Goal: Task Accomplishment & Management: Manage account settings

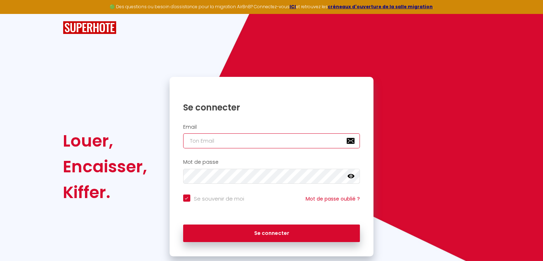
click at [249, 140] on input "email" at bounding box center [271, 140] width 177 height 15
type input "l"
checkbox input "true"
type input "la"
checkbox input "true"
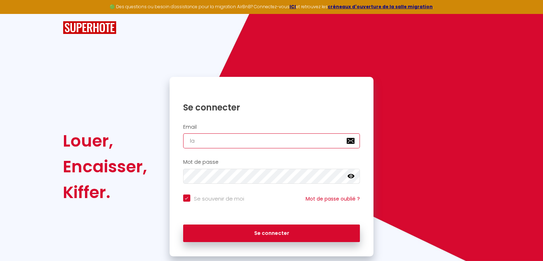
type input "lam"
checkbox input "true"
type input "lama"
checkbox input "true"
type input "lamai"
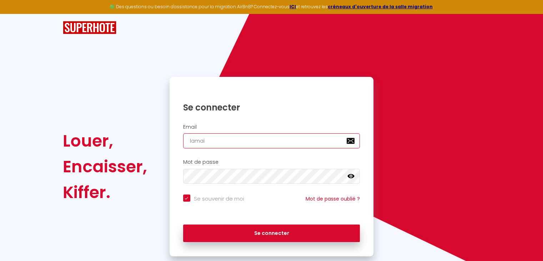
checkbox input "true"
type input "lamais"
checkbox input "true"
type input "lamaiso"
checkbox input "true"
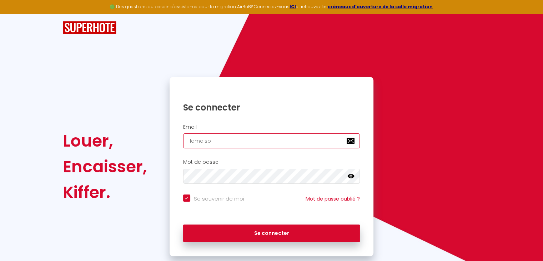
type input "lamaison"
checkbox input "true"
type input "lamaisone"
checkbox input "true"
type input "lamaisonet"
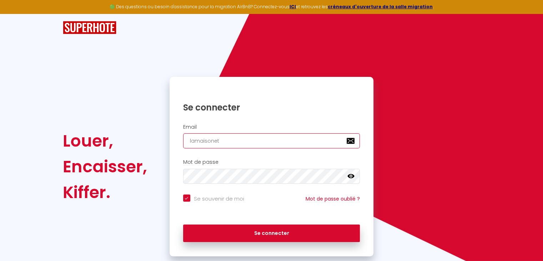
checkbox input "true"
type input "lamaisonett"
checkbox input "true"
type input "lamaisonett@"
checkbox input "true"
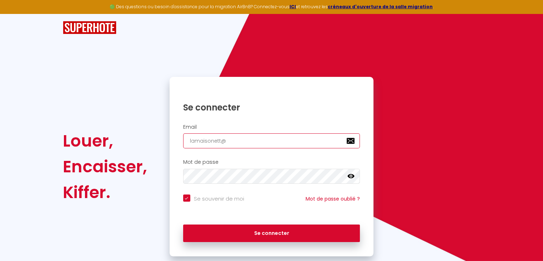
type input "lamaisonett@h"
checkbox input "true"
type input "lamaisonett@ho"
checkbox input "true"
type input "lamaisonett@hot"
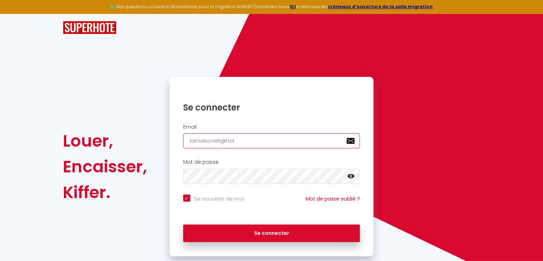
checkbox input "true"
type input "lamaisonett@hotm"
checkbox input "true"
type input "lamaisonett@hotma"
checkbox input "true"
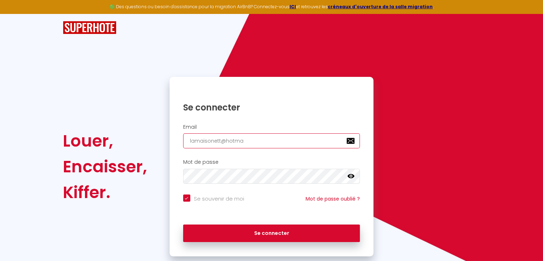
type input "lamaisonett@hotmai"
checkbox input "true"
type input "[EMAIL_ADDRESS]"
checkbox input "true"
type input "[EMAIL_ADDRESS]."
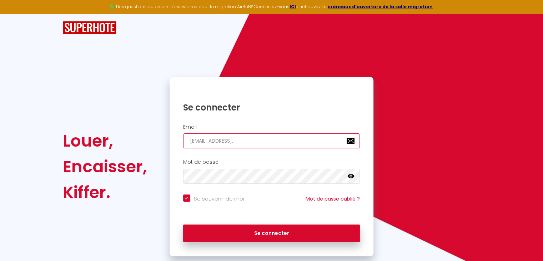
checkbox input "true"
type input "lamaisonett@hotmail.c"
checkbox input "true"
type input "[EMAIL_ADDRESS][DOMAIN_NAME]"
checkbox input "true"
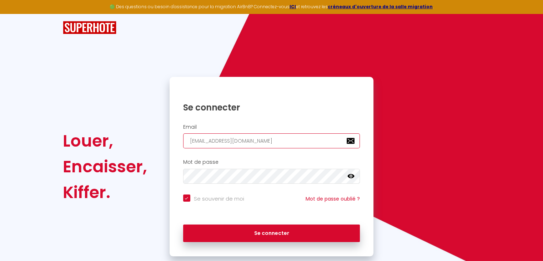
type input "[EMAIL_ADDRESS][DOMAIN_NAME]"
checkbox input "true"
type input "[EMAIL_ADDRESS][DOMAIN_NAME]"
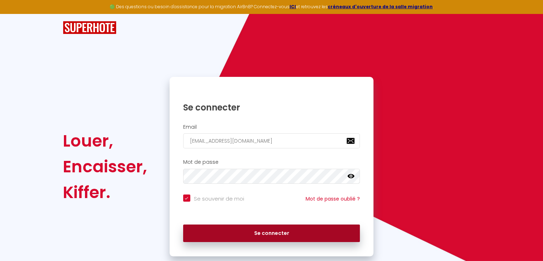
click at [265, 234] on button "Se connecter" at bounding box center [271, 233] width 177 height 18
checkbox input "true"
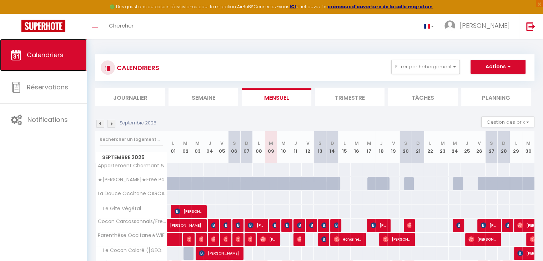
click at [50, 53] on span "Calendriers" at bounding box center [45, 54] width 37 height 9
click at [100, 29] on link "Toggle menubar" at bounding box center [95, 26] width 17 height 25
click at [93, 29] on link "Toggle menubar" at bounding box center [95, 26] width 17 height 25
click at [502, 70] on button "Actions" at bounding box center [498, 67] width 55 height 14
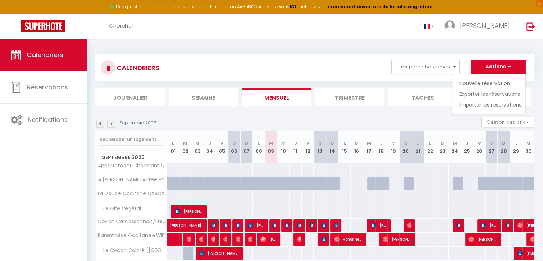
click at [219, 102] on li "Semaine" at bounding box center [204, 97] width 70 height 18
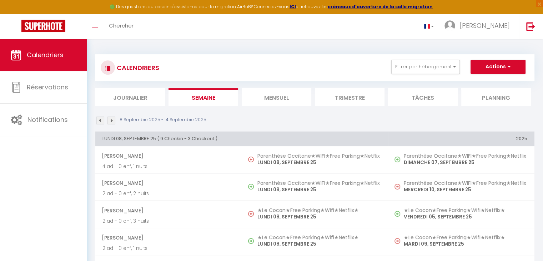
click at [135, 102] on li "Journalier" at bounding box center [130, 97] width 70 height 18
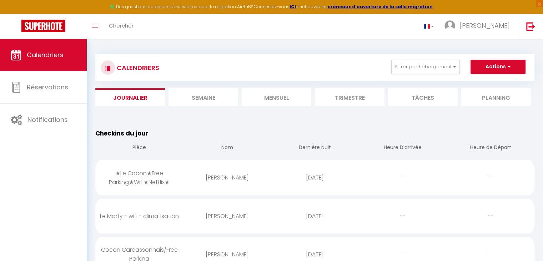
click at [104, 70] on div at bounding box center [108, 67] width 14 height 14
click at [487, 94] on li "Planning" at bounding box center [497, 97] width 70 height 18
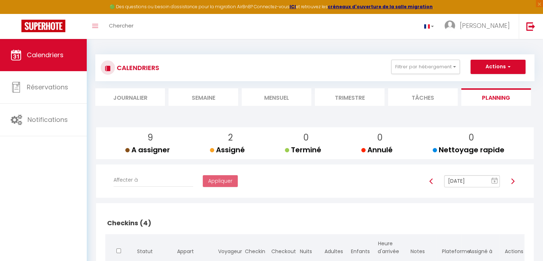
click at [436, 99] on li "Tâches" at bounding box center [423, 97] width 70 height 18
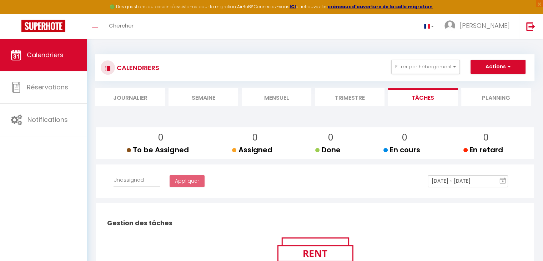
select select
click at [350, 99] on li "Trimestre" at bounding box center [350, 97] width 70 height 18
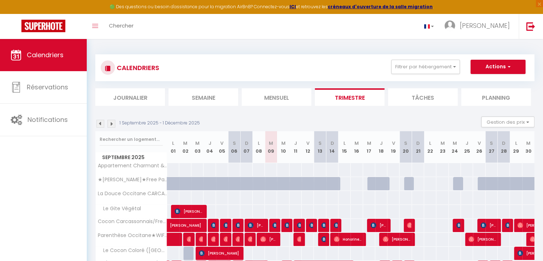
click at [150, 100] on li "Journalier" at bounding box center [130, 97] width 70 height 18
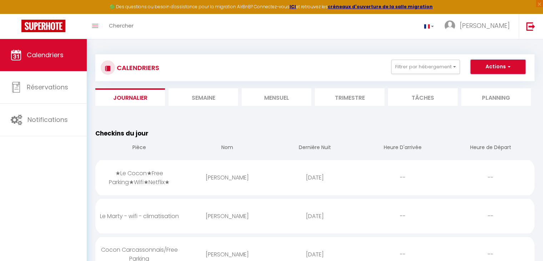
click at [511, 65] on button "Actions" at bounding box center [498, 67] width 55 height 14
click at [483, 106] on link "Importer les réservations" at bounding box center [491, 104] width 62 height 11
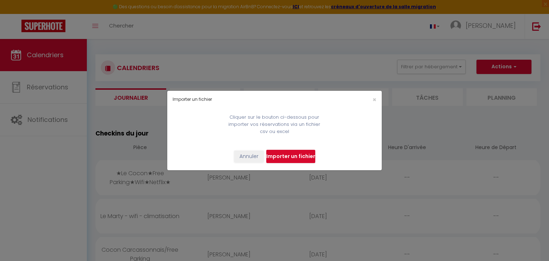
click at [303, 156] on input "file" at bounding box center [290, 157] width 49 height 14
click at [247, 157] on button "Annuler" at bounding box center [249, 156] width 30 height 12
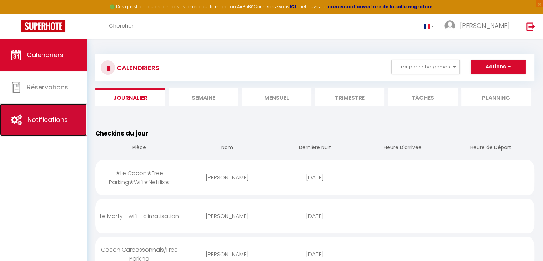
click at [63, 128] on link "Notifications" at bounding box center [43, 120] width 87 height 32
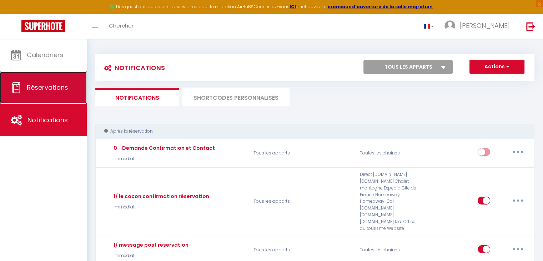
click at [65, 99] on link "Réservations" at bounding box center [43, 87] width 87 height 32
select select "not_cancelled"
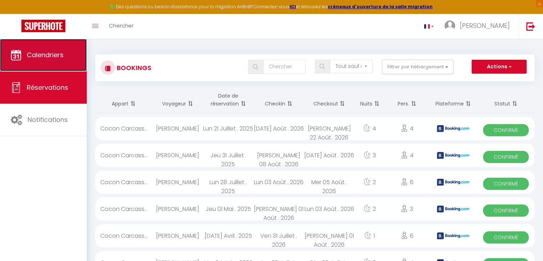
click at [65, 67] on link "Calendriers" at bounding box center [43, 55] width 87 height 32
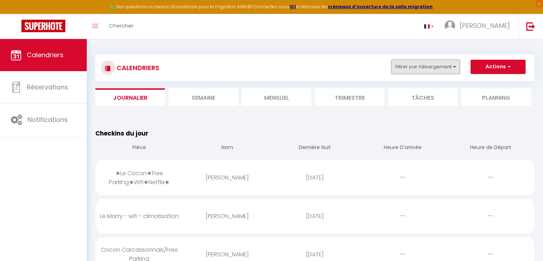
click at [419, 69] on button "Filtrer par hébergement" at bounding box center [425, 67] width 69 height 14
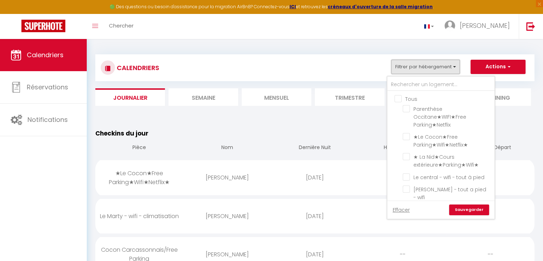
click at [419, 69] on button "Filtrer par hébergement" at bounding box center [425, 67] width 69 height 14
click at [320, 67] on div "CALENDRIERS Filtrer par hébergement Tous Parenthèse Occitane★WIFI★Free Parking★…" at bounding box center [315, 68] width 429 height 16
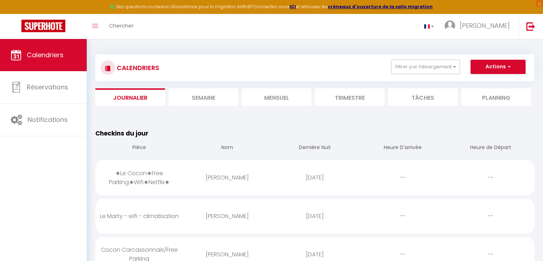
click at [320, 67] on div "CALENDRIERS Filtrer par hébergement Tous Parenthèse Occitane★WIFI★Free Parking★…" at bounding box center [315, 68] width 429 height 16
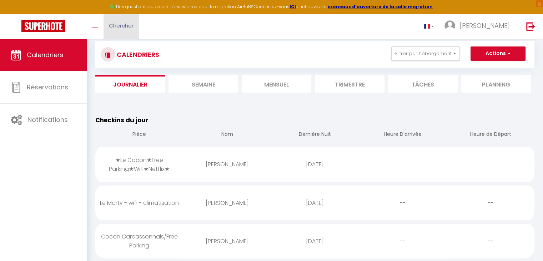
scroll to position [14, 0]
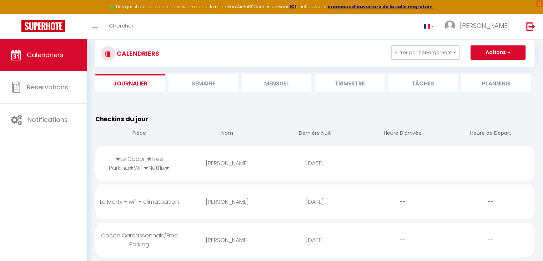
click at [206, 83] on li "Semaine" at bounding box center [204, 83] width 70 height 18
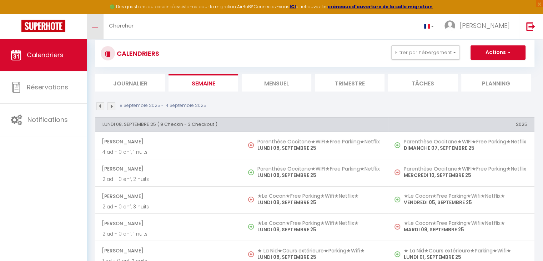
click at [96, 27] on icon "Toggle menubar" at bounding box center [95, 26] width 6 height 4
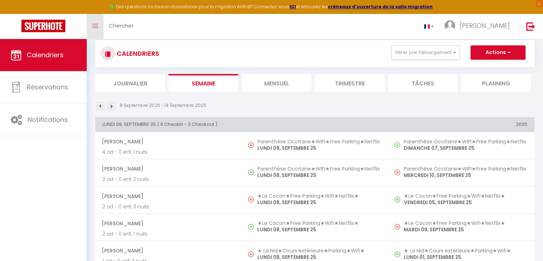
click at [96, 27] on icon "Toggle menubar" at bounding box center [95, 26] width 6 height 4
click at [66, 55] on link "Calendriers" at bounding box center [43, 55] width 87 height 32
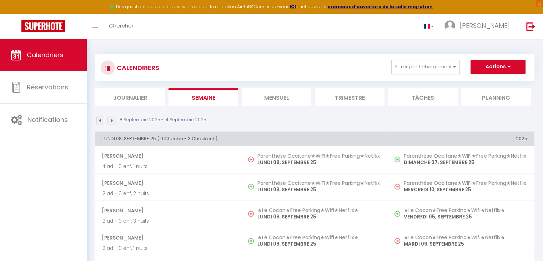
click at [151, 97] on li "Journalier" at bounding box center [130, 97] width 70 height 18
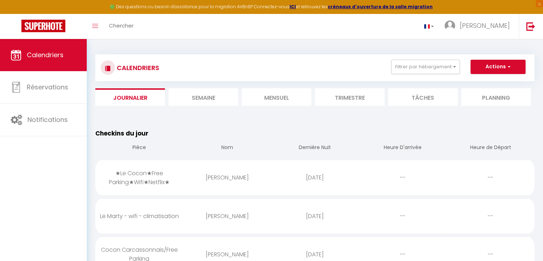
click at [282, 98] on li "Mensuel" at bounding box center [277, 97] width 70 height 18
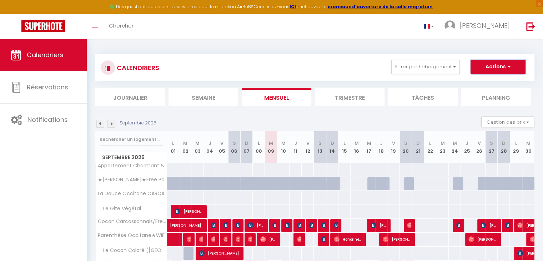
click at [505, 68] on button "Actions" at bounding box center [498, 67] width 55 height 14
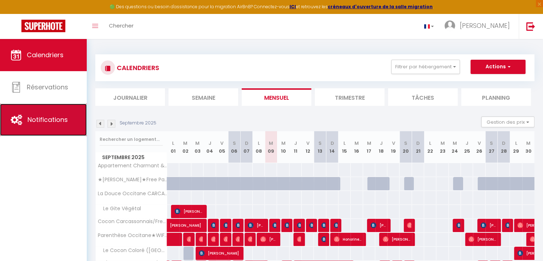
click at [23, 127] on link "Notifications" at bounding box center [43, 120] width 87 height 32
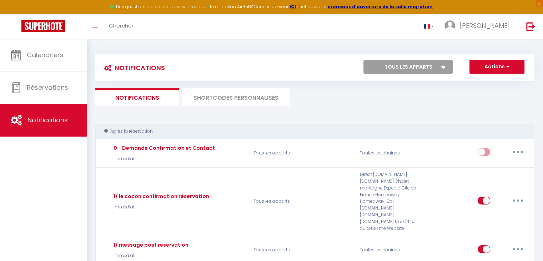
click at [388, 69] on select "Tous les apparts Le Grandiose T2 - [PERSON_NAME] Le T2 Chic ! ([PERSON_NAME]) L…" at bounding box center [408, 67] width 89 height 14
select select "61146"
click at [364, 60] on select "Tous les apparts Le Grandiose T2 - [PERSON_NAME] Le T2 Chic ! ([PERSON_NAME]) L…" at bounding box center [408, 67] width 89 height 14
checkbox input "false"
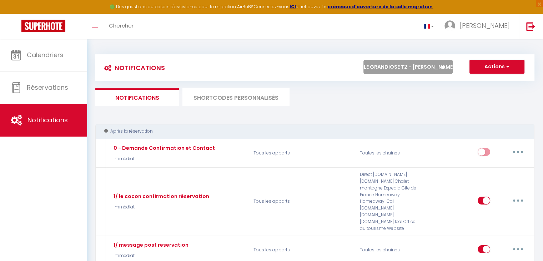
checkbox input "false"
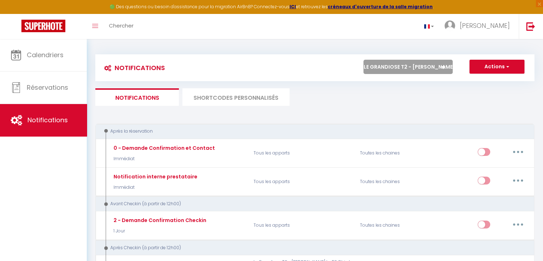
click at [390, 64] on select "Tous les apparts Le Grandiose T2 - [PERSON_NAME] Le T2 Chic ! ([PERSON_NAME]) L…" at bounding box center [408, 67] width 89 height 14
select select "61613"
click at [364, 60] on select "Tous les apparts Le Grandiose T2 - [PERSON_NAME] Le T2 Chic ! ([PERSON_NAME]) L…" at bounding box center [408, 67] width 89 height 14
checkbox input "true"
click at [493, 66] on button "Actions" at bounding box center [497, 67] width 55 height 14
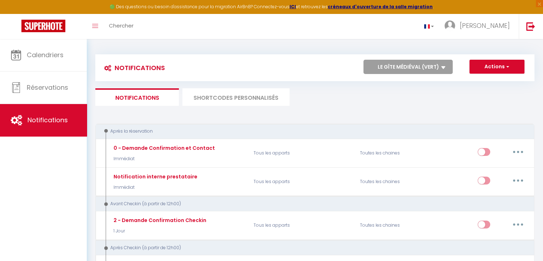
click at [419, 68] on select "Tous les apparts Le Grandiose T2 - [PERSON_NAME] Le T2 Chic ! ([PERSON_NAME]) L…" at bounding box center [408, 67] width 89 height 14
select select
click at [364, 60] on select "Tous les apparts Le Grandiose T2 - [PERSON_NAME] Le T2 Chic ! ([PERSON_NAME]) L…" at bounding box center [408, 67] width 89 height 14
checkbox input "true"
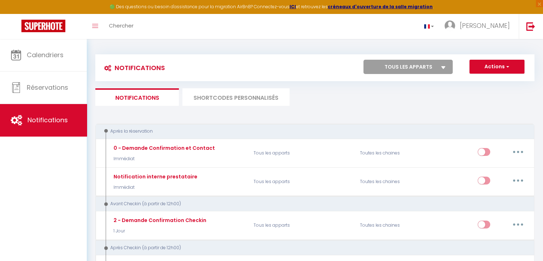
checkbox input "true"
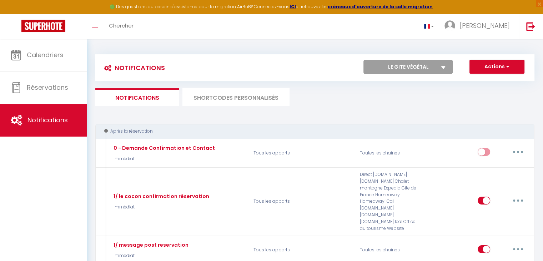
select select "74430"
checkbox input "false"
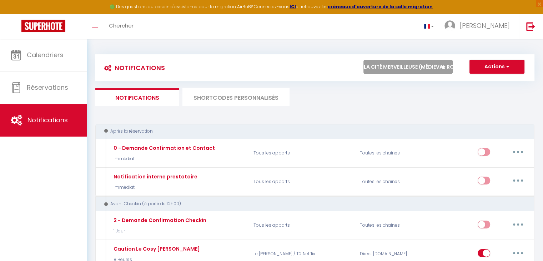
checkbox input "true"
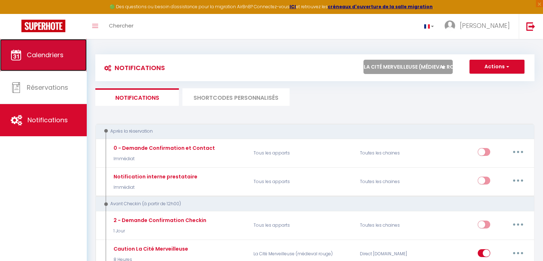
click at [30, 69] on link "Calendriers" at bounding box center [43, 55] width 87 height 32
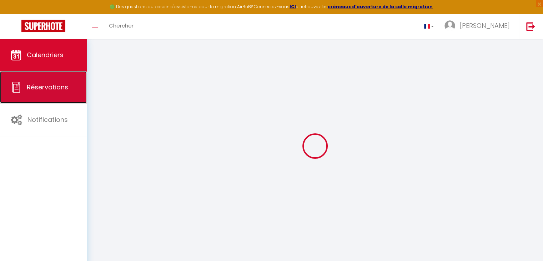
click at [44, 90] on span "Réservations" at bounding box center [47, 87] width 41 height 9
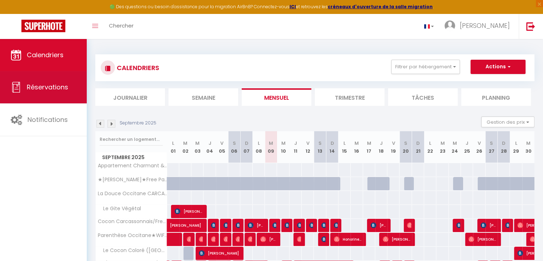
select select "not_cancelled"
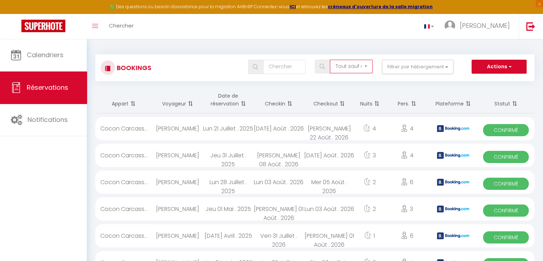
click at [367, 67] on select "Tous les statuts Annulé Confirmé Non Confirmé Tout sauf annulé No Show Request" at bounding box center [351, 67] width 43 height 14
click at [364, 66] on select "Tous les statuts Annulé Confirmé Non Confirmé Tout sauf annulé No Show Request" at bounding box center [351, 67] width 43 height 14
click at [107, 68] on img at bounding box center [108, 68] width 6 height 6
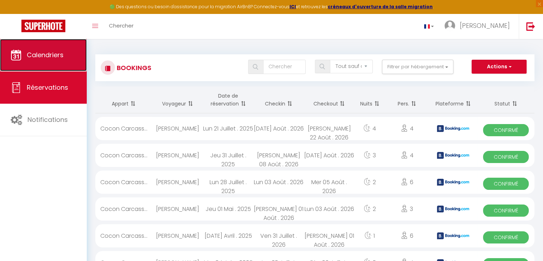
click at [55, 60] on link "Calendriers" at bounding box center [43, 55] width 87 height 32
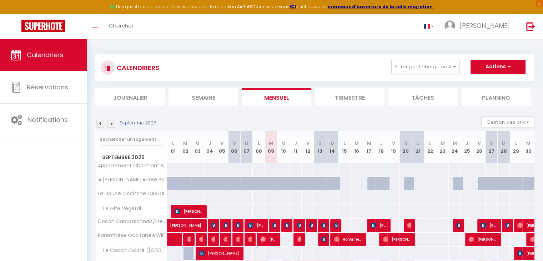
click at [189, 185] on div at bounding box center [190, 188] width 12 height 14
type input "95"
type input "[DATE] Septembre 2025"
type input "Mer 03 Septembre 2025"
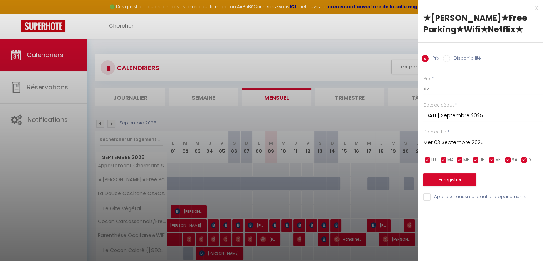
click at [189, 185] on div at bounding box center [271, 130] width 543 height 261
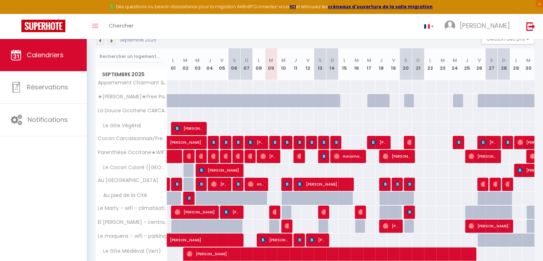
scroll to position [86, 0]
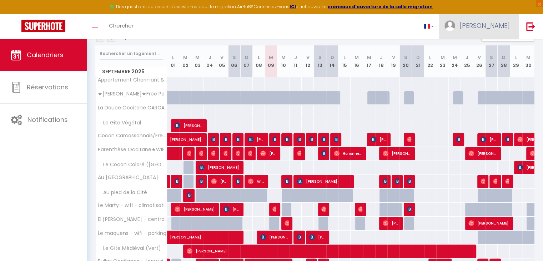
click at [502, 23] on span "[PERSON_NAME]" at bounding box center [485, 25] width 50 height 9
click at [493, 49] on link "Paramètres" at bounding box center [490, 50] width 53 height 12
select select "fr"
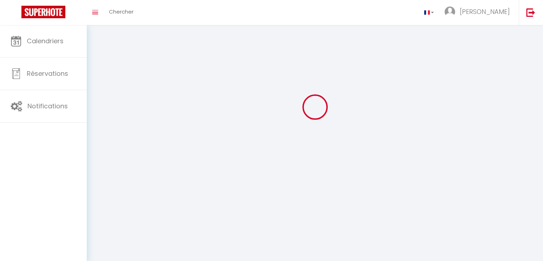
type input "[PERSON_NAME]"
type input "Labattue"
select select
select select "28"
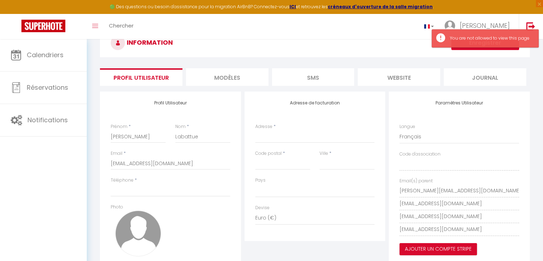
scroll to position [74, 0]
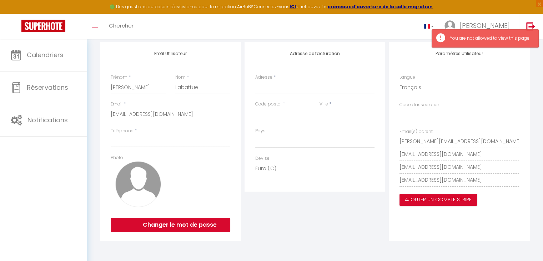
select select
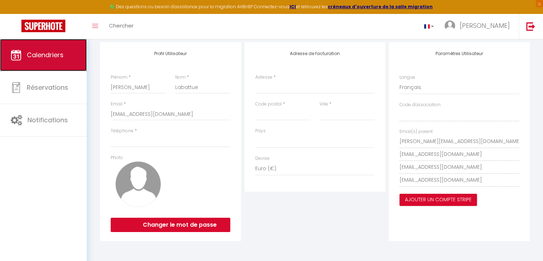
click at [63, 63] on link "Calendriers" at bounding box center [43, 55] width 87 height 32
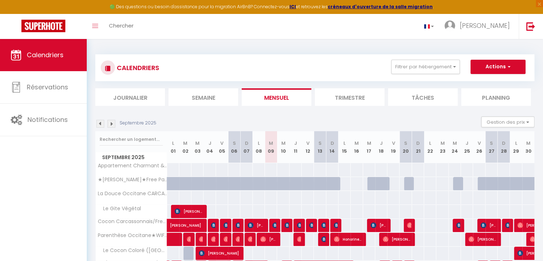
click at [270, 157] on th "M 09" at bounding box center [271, 147] width 12 height 32
drag, startPoint x: 271, startPoint y: 147, endPoint x: 291, endPoint y: 147, distance: 19.3
click at [291, 147] on tr "Septembre 2025 L 01 M 02 M 03 J 04 V 05 S 06 D 07 L 08 M 09 M 10 J 11 V 12 S 13…" at bounding box center [315, 147] width 439 height 32
click at [284, 126] on div "Septembre 2025 Gestion des prix Nb Nuits minimum Règles Disponibilité" at bounding box center [314, 123] width 439 height 15
click at [284, 143] on abbr "M" at bounding box center [283, 143] width 4 height 7
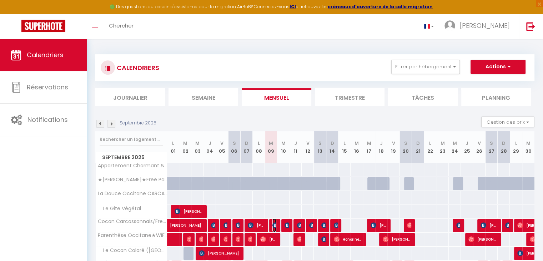
click at [275, 223] on img at bounding box center [276, 225] width 6 height 6
select select "OK"
select select "KO"
select select "0"
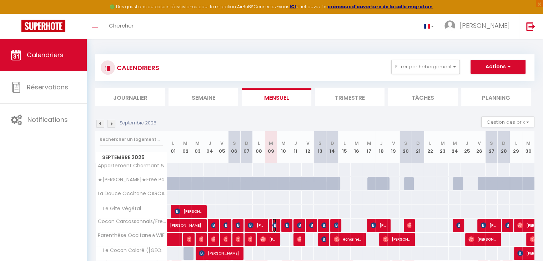
select select "1"
select select
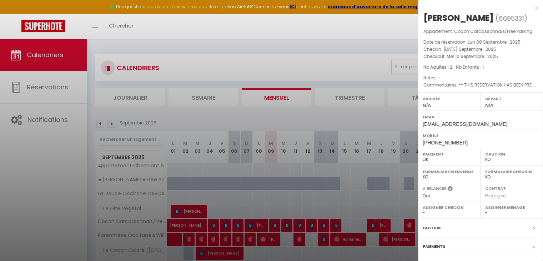
click at [303, 46] on div at bounding box center [271, 130] width 543 height 261
